Goal: Task Accomplishment & Management: Complete application form

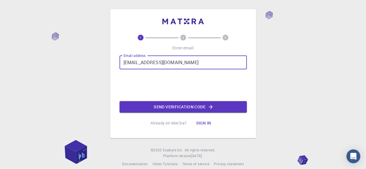
type input "[EMAIL_ADDRESS][DOMAIN_NAME]"
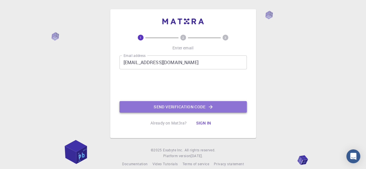
click at [161, 105] on button "Send verification code" at bounding box center [183, 107] width 127 height 12
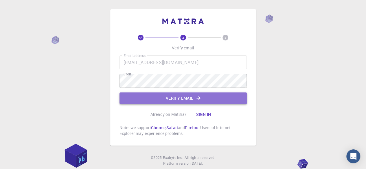
click at [174, 102] on button "Verify email" at bounding box center [183, 99] width 127 height 12
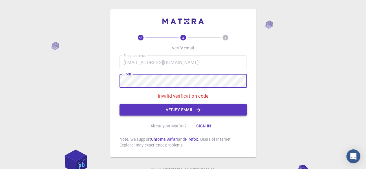
click at [156, 105] on button "Verify email" at bounding box center [183, 110] width 127 height 12
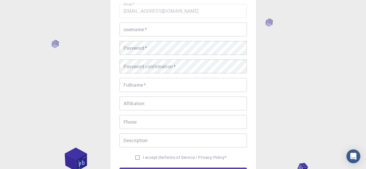
scroll to position [39, 0]
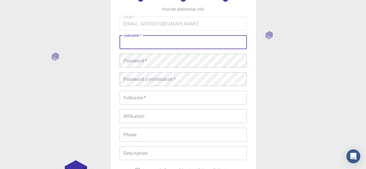
click at [150, 40] on input "username   *" at bounding box center [183, 42] width 127 height 14
type input "m"
type input "esz258405"
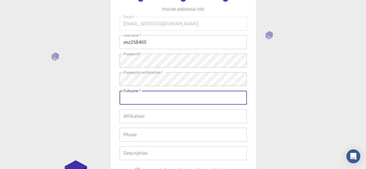
click at [147, 94] on input "Fullname   *" at bounding box center [183, 98] width 127 height 14
type input "[PERSON_NAME]"
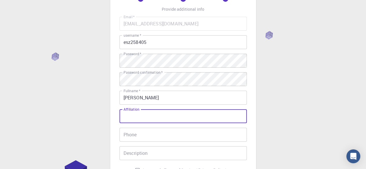
click at [151, 117] on input "Affiliation" at bounding box center [183, 116] width 127 height 14
type input "p"
type input "PhD"
click at [143, 135] on input "Phone" at bounding box center [183, 135] width 127 height 14
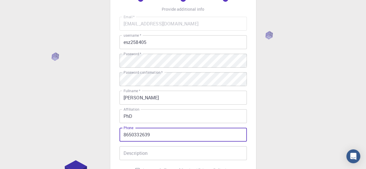
type input "8650332639"
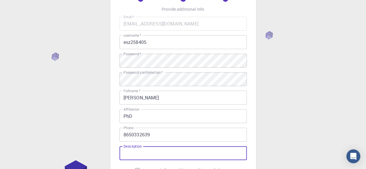
click at [152, 153] on input "Description" at bounding box center [183, 154] width 127 height 14
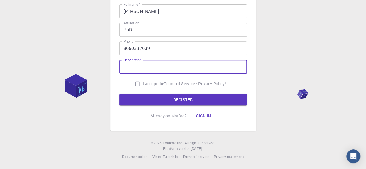
click at [137, 85] on input "I accept the Terms of Service / Privacy Policy *" at bounding box center [137, 83] width 11 height 11
checkbox input "true"
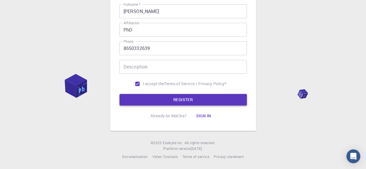
click at [152, 103] on button "REGISTER" at bounding box center [183, 100] width 127 height 12
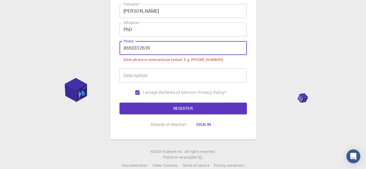
click at [124, 46] on input "8650332639" at bounding box center [183, 48] width 127 height 14
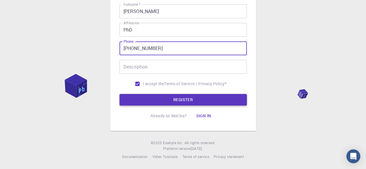
type input "[PHONE_NUMBER]"
click at [162, 95] on button "REGISTER" at bounding box center [183, 100] width 127 height 12
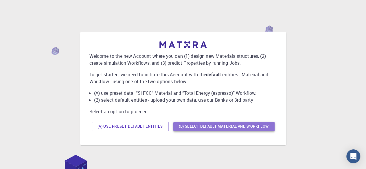
click at [207, 127] on button "(B) Select default material and workflow" at bounding box center [224, 126] width 101 height 9
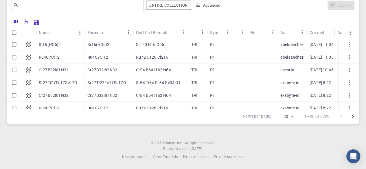
click at [58, 46] on p "Si15(HO6)2" at bounding box center [50, 45] width 22 height 6
click at [58, 45] on p "Si15(HO6)2" at bounding box center [50, 45] width 22 height 6
checkbox input "false"
click at [81, 43] on div "Si15(HO6)2" at bounding box center [60, 44] width 49 height 13
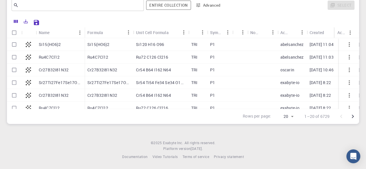
checkbox input "true"
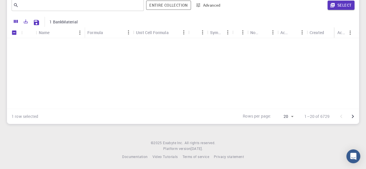
scroll to position [188, 0]
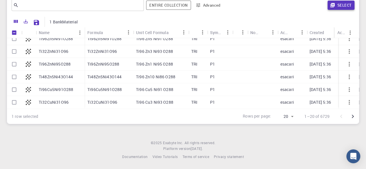
click at [335, 5] on icon "button" at bounding box center [332, 5] width 5 height 5
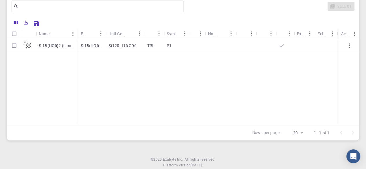
scroll to position [65, 0]
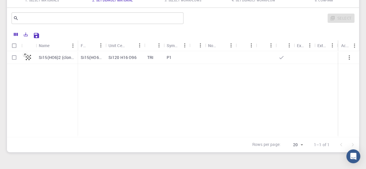
click at [94, 57] on p "Si15(HO6)2" at bounding box center [92, 58] width 22 height 6
checkbox input "true"
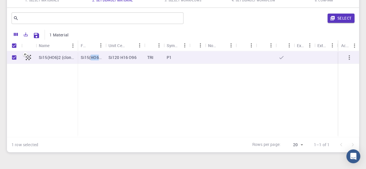
click at [94, 57] on p "Si15(HO6)2" at bounding box center [92, 58] width 22 height 6
checkbox input "false"
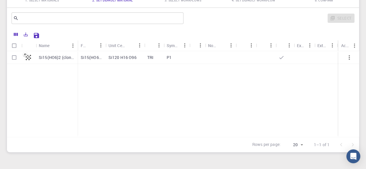
click at [104, 65] on div "Si15(HO6)2 (clone) Si15(HO6)2 Si120 H16 O96 TRI P1" at bounding box center [183, 94] width 353 height 86
click at [87, 48] on div "Formula" at bounding box center [91, 45] width 9 height 9
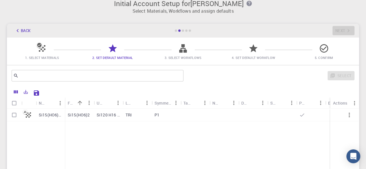
scroll to position [0, 0]
